Goal: Transaction & Acquisition: Purchase product/service

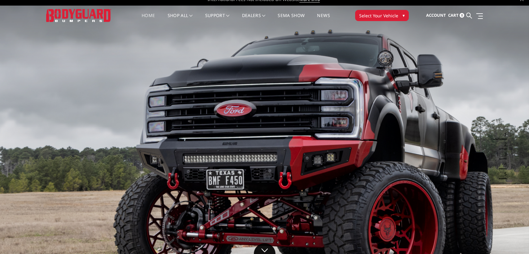
scroll to position [7, 0]
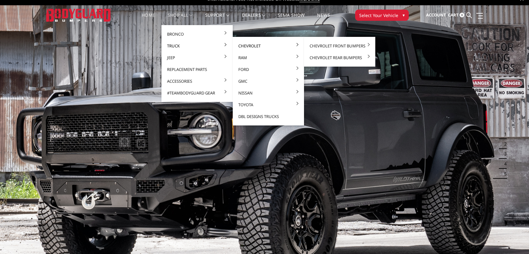
click at [249, 43] on link "Chevrolet" at bounding box center [268, 46] width 66 height 12
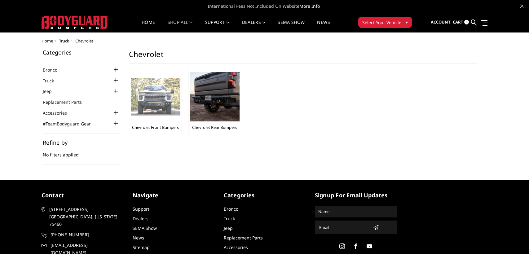
click at [145, 96] on img at bounding box center [156, 97] width 50 height 38
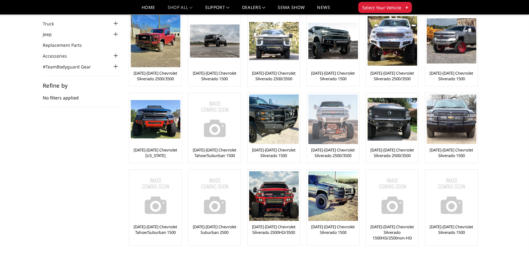
scroll to position [40, 0]
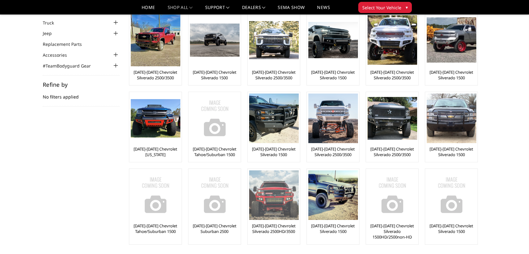
click at [277, 198] on img at bounding box center [274, 196] width 50 height 50
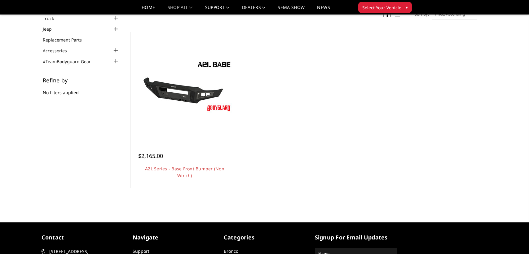
scroll to position [43, 0]
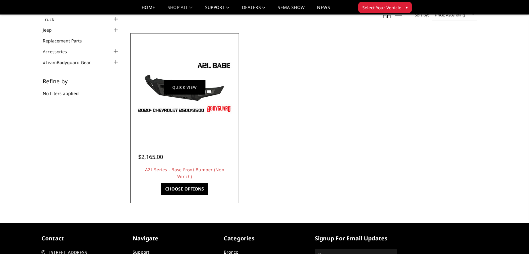
click at [165, 91] on link "Quick view" at bounding box center [185, 87] width 42 height 15
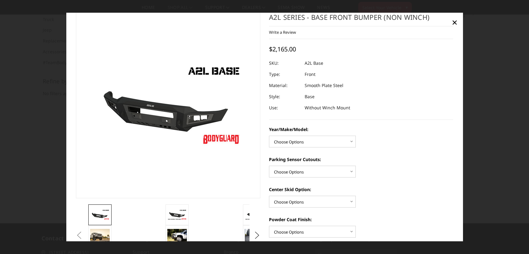
scroll to position [13, 0]
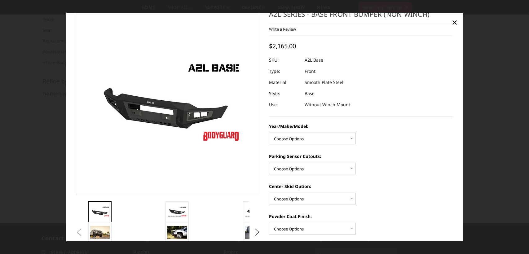
click at [153, 111] on img at bounding box center [181, 102] width 397 height 223
click at [177, 210] on img at bounding box center [177, 211] width 20 height 11
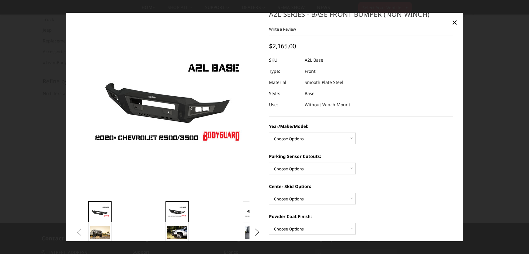
click at [94, 212] on img at bounding box center [100, 211] width 20 height 11
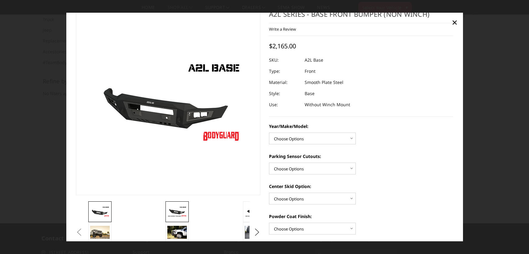
click at [174, 209] on img at bounding box center [177, 211] width 20 height 11
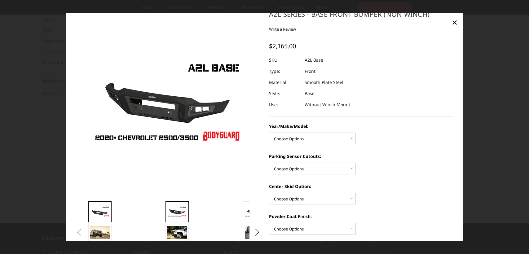
click at [104, 212] on img at bounding box center [100, 211] width 20 height 11
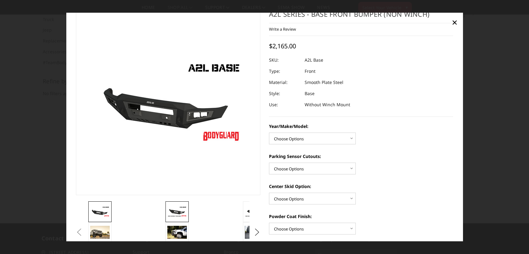
click at [177, 210] on img at bounding box center [177, 211] width 20 height 11
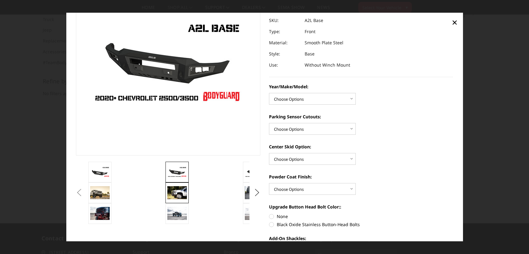
click at [174, 196] on img at bounding box center [177, 192] width 20 height 13
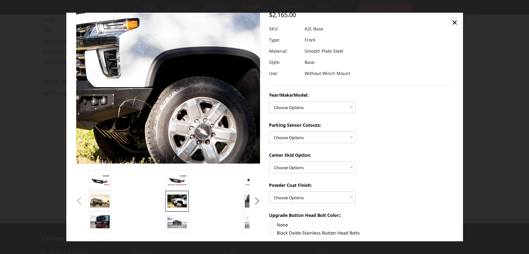
click at [181, 98] on img at bounding box center [153, 56] width 397 height 265
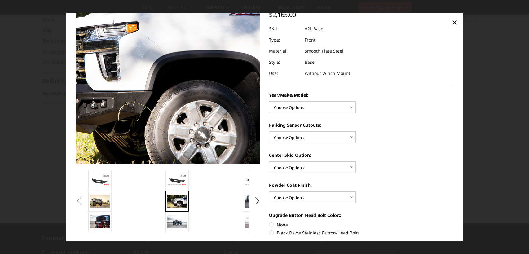
click at [181, 98] on img at bounding box center [153, 59] width 397 height 265
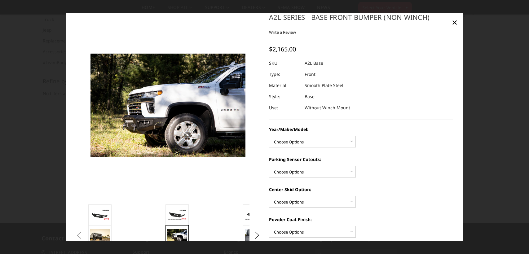
scroll to position [0, 0]
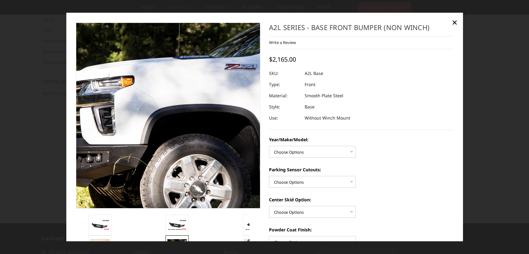
click at [185, 121] on img at bounding box center [148, 113] width 397 height 265
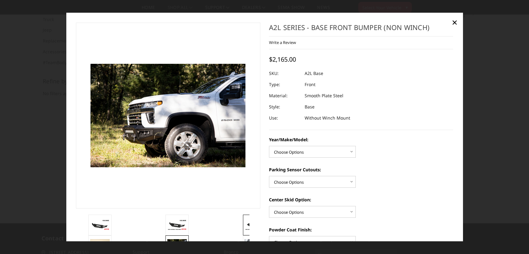
click at [245, 226] on img at bounding box center [255, 225] width 20 height 11
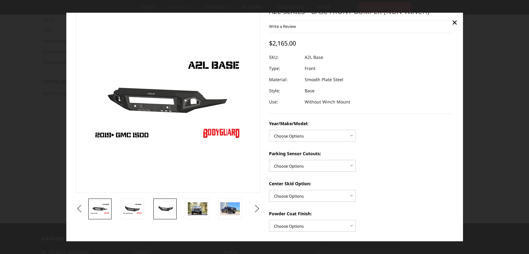
click at [170, 209] on img at bounding box center [165, 208] width 20 height 9
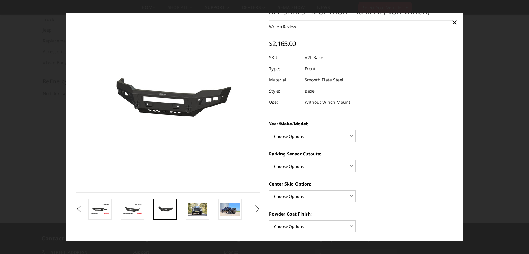
scroll to position [15, 0]
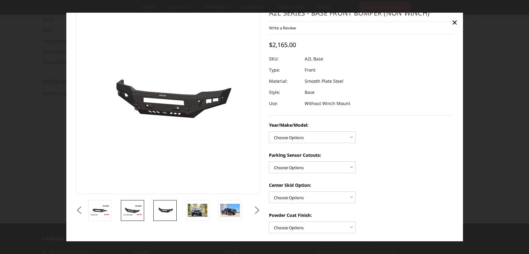
click at [127, 215] on img at bounding box center [133, 210] width 20 height 11
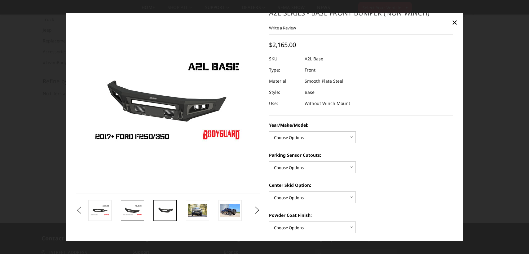
click at [159, 210] on img at bounding box center [165, 210] width 20 height 9
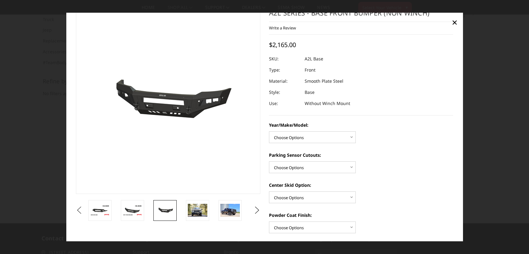
click at [84, 208] on button "Previous" at bounding box center [78, 210] width 9 height 9
click at [160, 209] on img at bounding box center [165, 210] width 20 height 11
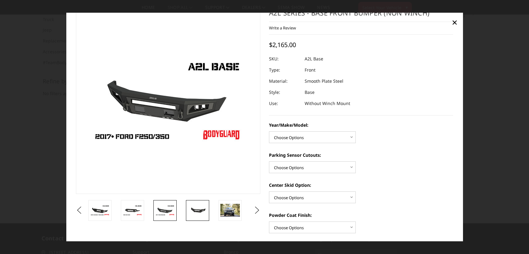
click at [202, 208] on img at bounding box center [198, 210] width 20 height 9
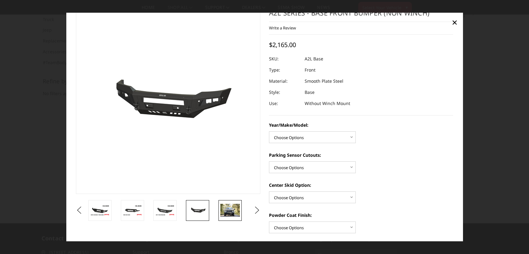
click at [234, 208] on img at bounding box center [230, 210] width 20 height 13
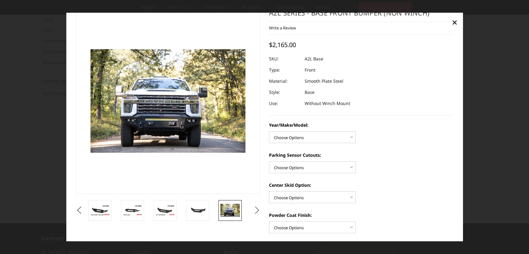
click at [256, 210] on button "Next" at bounding box center [256, 210] width 9 height 9
click at [255, 209] on button "Next" at bounding box center [256, 210] width 9 height 9
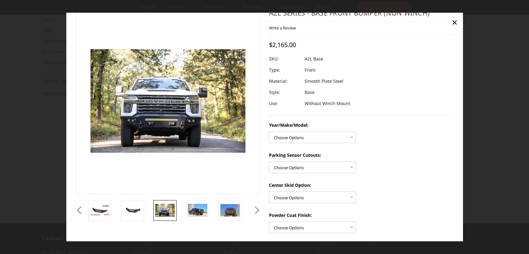
click at [255, 209] on button "Next" at bounding box center [256, 210] width 9 height 9
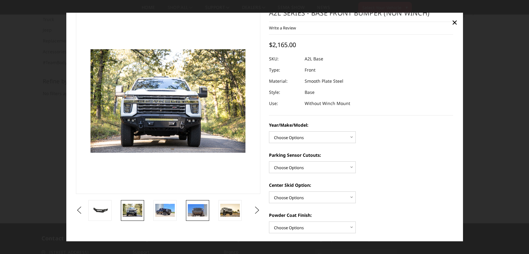
click at [199, 213] on img at bounding box center [198, 210] width 20 height 12
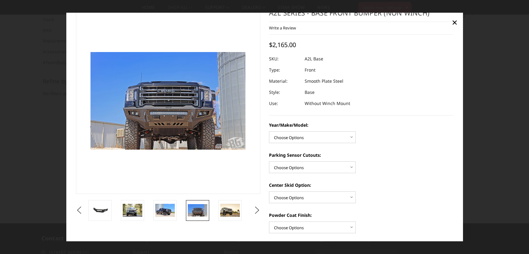
scroll to position [18, 0]
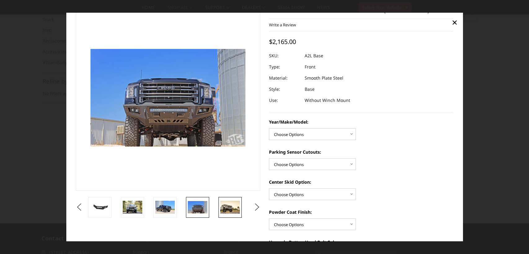
click at [226, 210] on img at bounding box center [230, 207] width 20 height 13
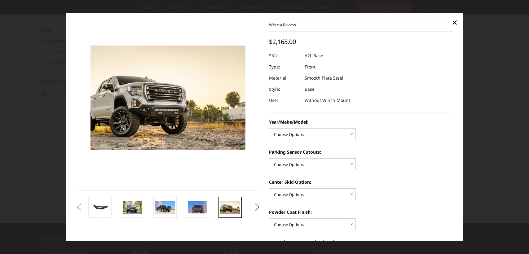
scroll to position [14, 0]
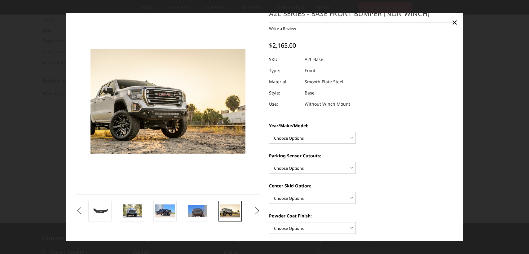
click at [257, 212] on button "Next" at bounding box center [256, 210] width 9 height 9
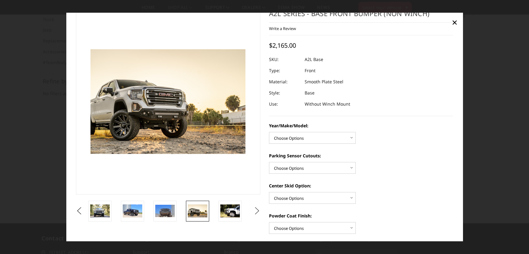
click at [257, 212] on button "Next" at bounding box center [256, 210] width 9 height 9
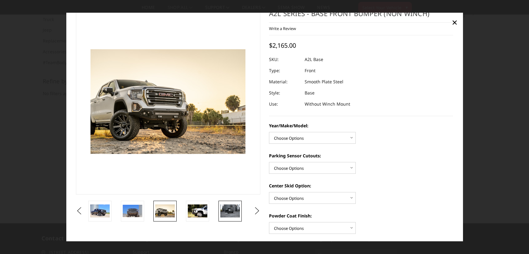
click at [228, 211] on img at bounding box center [230, 211] width 20 height 13
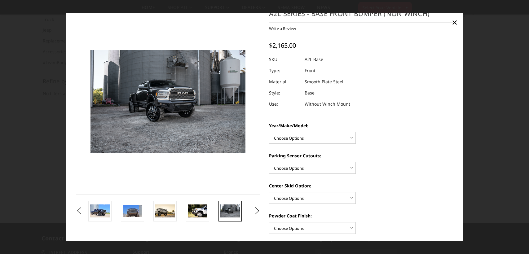
scroll to position [15, 0]
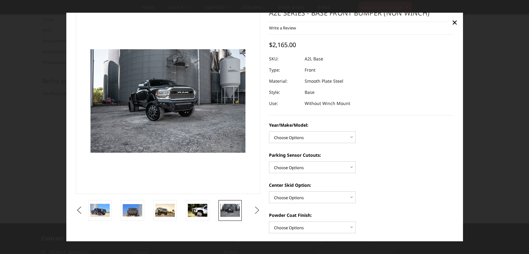
click at [255, 210] on button "Next" at bounding box center [256, 210] width 9 height 9
click at [227, 209] on img at bounding box center [230, 210] width 20 height 13
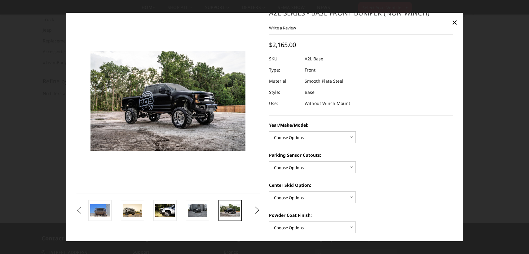
scroll to position [16, 0]
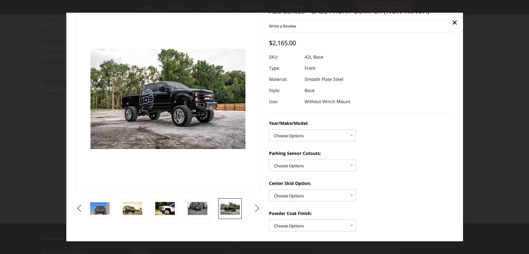
click at [256, 209] on button "Next" at bounding box center [256, 208] width 9 height 9
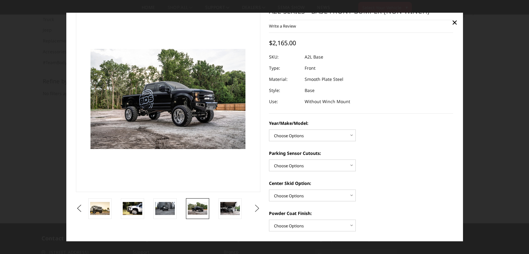
click at [257, 209] on button "Next" at bounding box center [256, 208] width 9 height 9
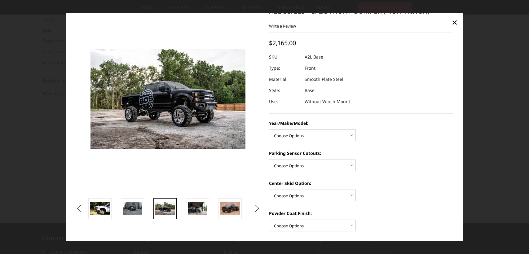
click at [257, 209] on button "Next" at bounding box center [256, 208] width 9 height 9
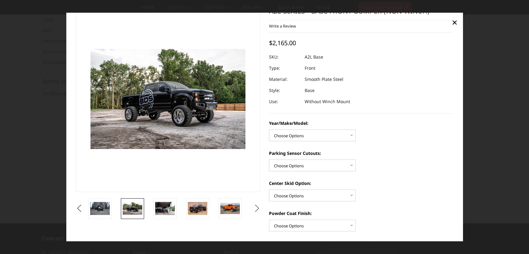
click at [257, 209] on button "Next" at bounding box center [256, 208] width 9 height 9
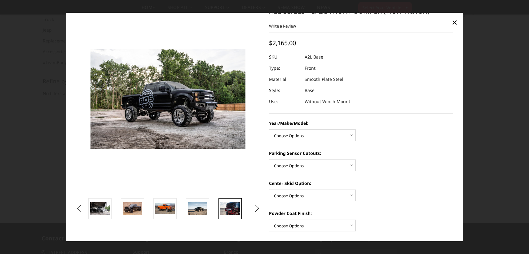
click at [233, 209] on img at bounding box center [230, 208] width 20 height 13
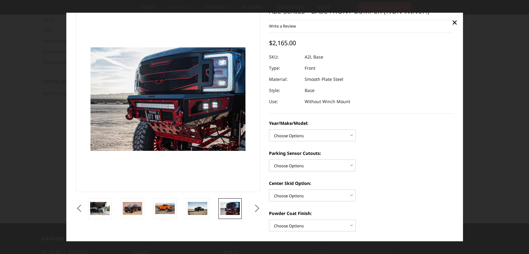
scroll to position [15, 0]
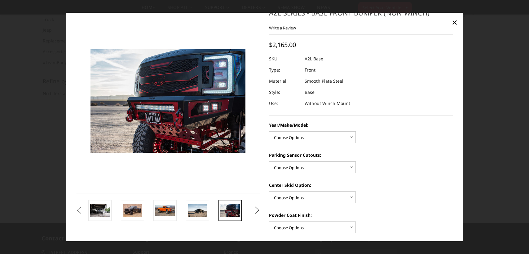
click at [258, 210] on button "Next" at bounding box center [256, 210] width 9 height 9
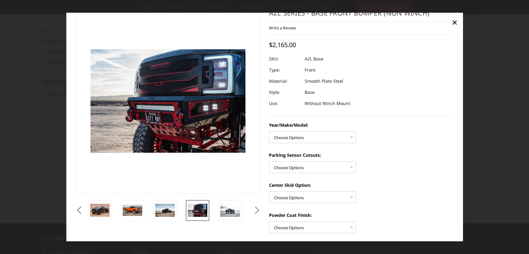
click at [255, 210] on button "Next" at bounding box center [256, 210] width 9 height 9
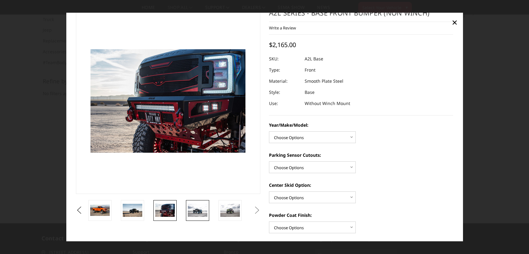
click at [204, 209] on img at bounding box center [198, 210] width 20 height 13
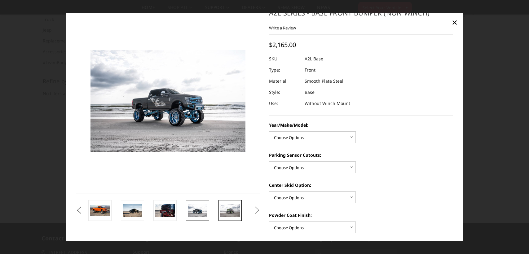
click at [221, 211] on img at bounding box center [230, 210] width 20 height 13
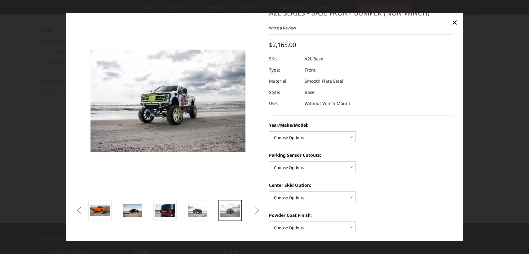
click at [257, 211] on button "Next" at bounding box center [256, 210] width 9 height 9
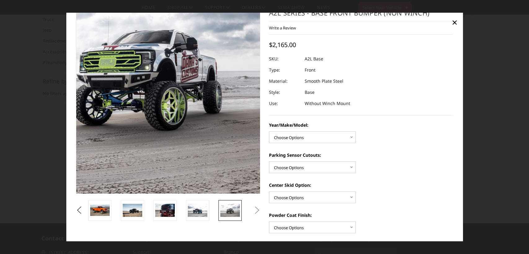
scroll to position [0, 0]
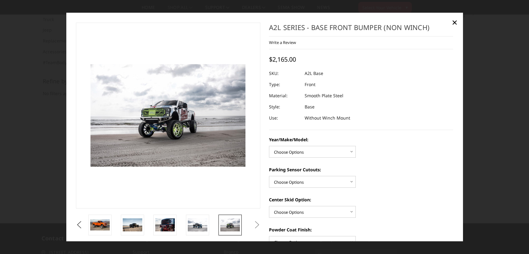
click at [19, 104] on div at bounding box center [264, 127] width 529 height 254
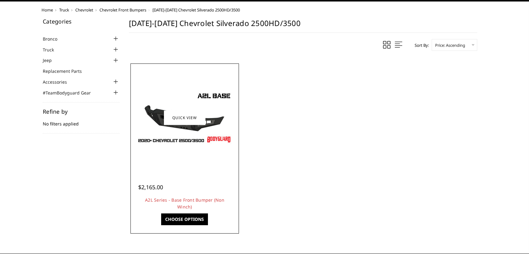
scroll to position [36, 0]
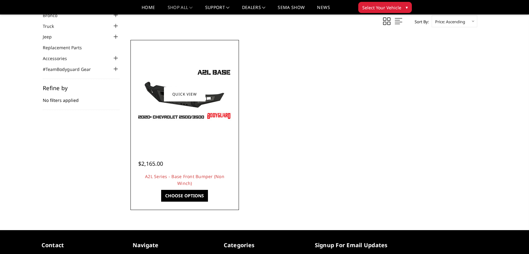
click at [183, 200] on link "Choose Options" at bounding box center [184, 196] width 47 height 12
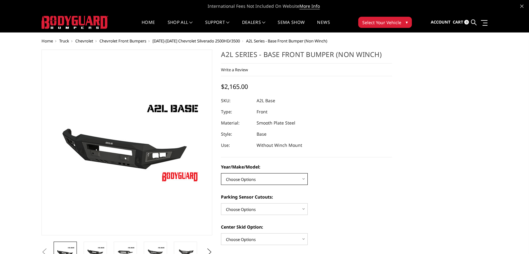
click at [264, 178] on select "Choose Options Chevrolet 15-19 2500/3500 Chevrolet 19-21 1500 Chevrolet 15-20 […" at bounding box center [264, 179] width 87 height 12
select select "4333"
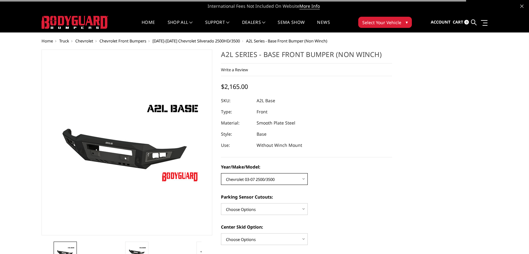
scroll to position [21, 0]
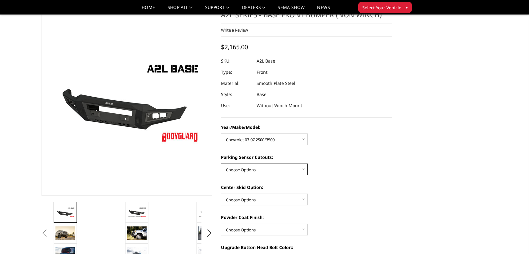
click at [256, 166] on select "Choose Options Yes - With Parking Sensor Cutouts No - Without Parking Sensor Cu…" at bounding box center [264, 170] width 87 height 12
select select "4329"
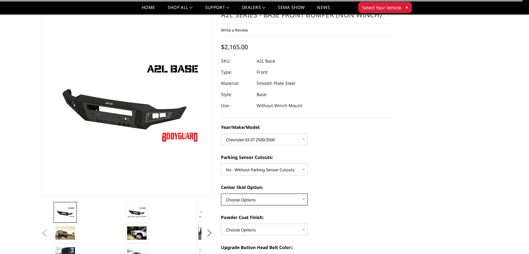
click at [258, 197] on select "Choose Options Single Light Bar Cutout" at bounding box center [264, 200] width 87 height 12
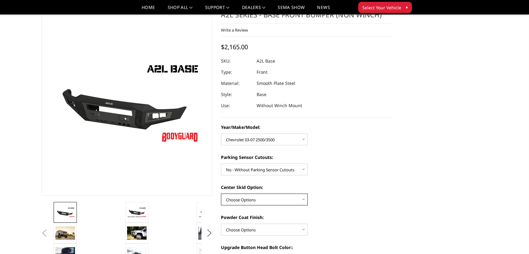
select select "4304"
click at [277, 201] on select "Choose Options Single Light Bar Cutout" at bounding box center [264, 200] width 87 height 12
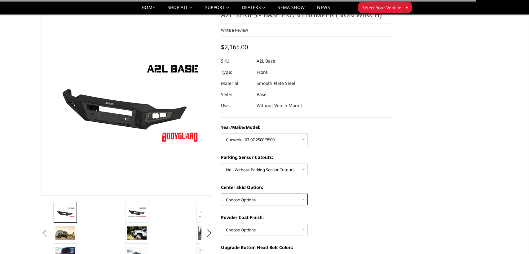
click at [278, 197] on select "Choose Options Single Light Bar Cutout" at bounding box center [264, 200] width 87 height 12
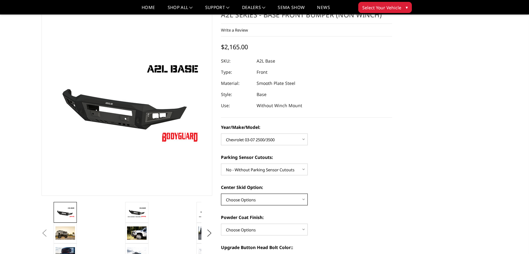
select select "4304"
click at [253, 226] on select "Choose Options Bare metal (included) Texture Black Powder Coat" at bounding box center [264, 230] width 87 height 12
select select "4285"
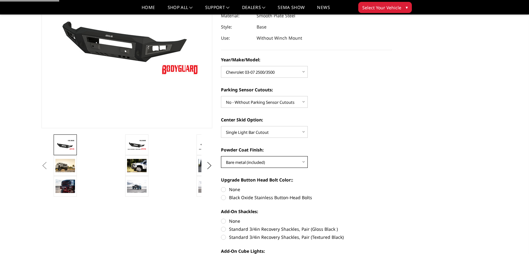
scroll to position [90, 0]
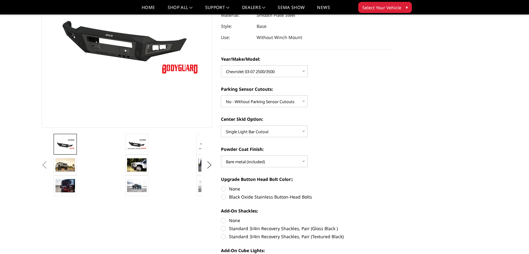
click at [223, 190] on label "None" at bounding box center [306, 189] width 171 height 7
click at [221, 186] on input "None" at bounding box center [221, 186] width 0 height 0
radio input "true"
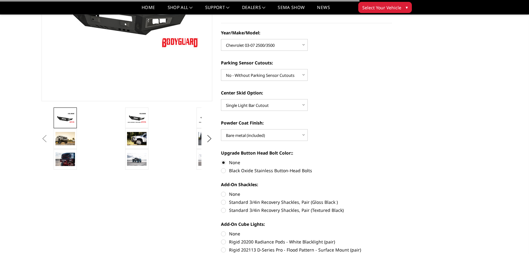
scroll to position [130, 0]
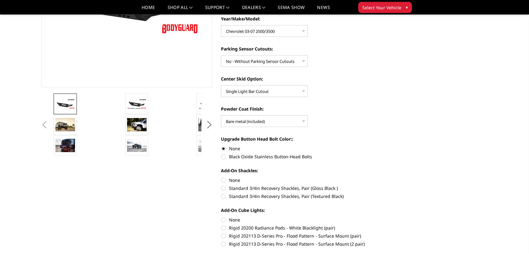
click at [224, 182] on label "None" at bounding box center [306, 180] width 171 height 7
click at [221, 177] on input "None" at bounding box center [221, 177] width 0 height 0
radio input "true"
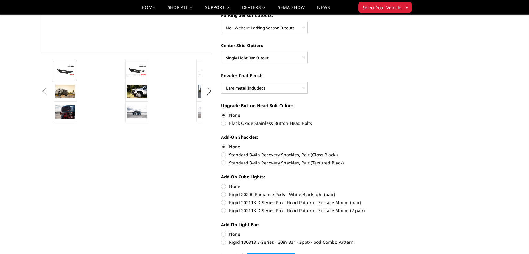
click at [223, 184] on label "None" at bounding box center [306, 186] width 171 height 7
click at [221, 184] on input "None" at bounding box center [221, 183] width 0 height 0
radio input "true"
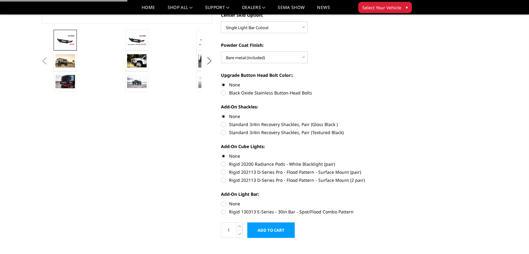
scroll to position [205, 0]
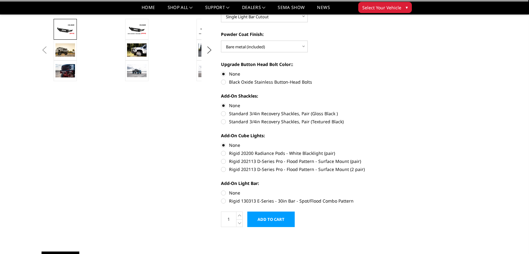
click at [223, 192] on label "None" at bounding box center [306, 193] width 171 height 7
click at [221, 190] on input "None" at bounding box center [221, 190] width 0 height 0
radio input "true"
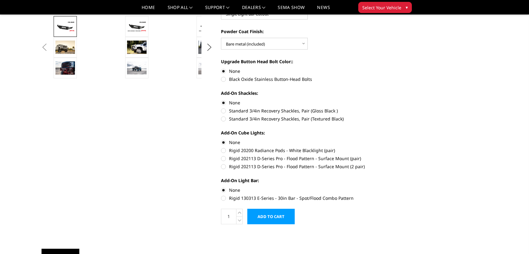
scroll to position [211, 0]
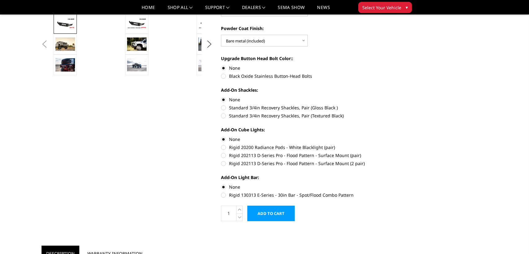
click at [261, 213] on input "Add to Cart" at bounding box center [270, 214] width 47 height 16
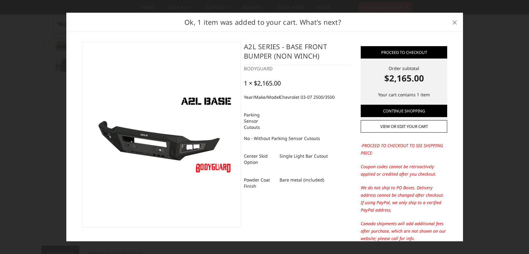
click at [454, 21] on span "×" at bounding box center [455, 22] width 6 height 13
